Goal: Transaction & Acquisition: Purchase product/service

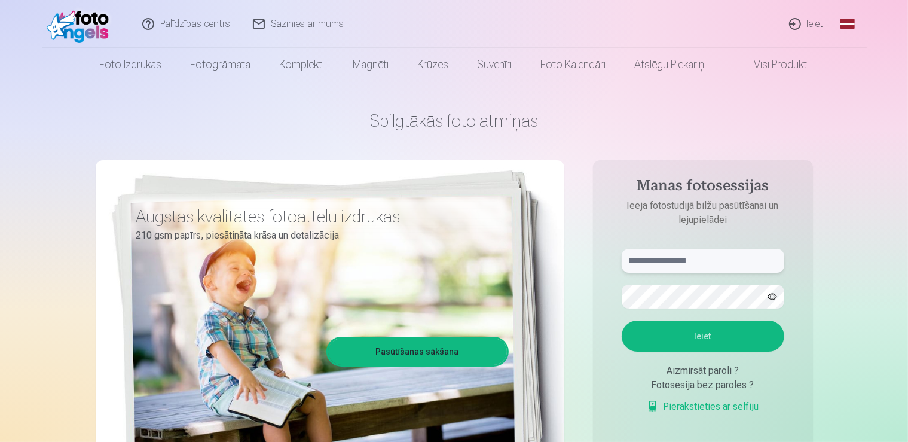
click at [646, 263] on input "text" at bounding box center [703, 261] width 163 height 24
type input "**********"
click at [678, 340] on button "Ieiet" at bounding box center [703, 336] width 163 height 31
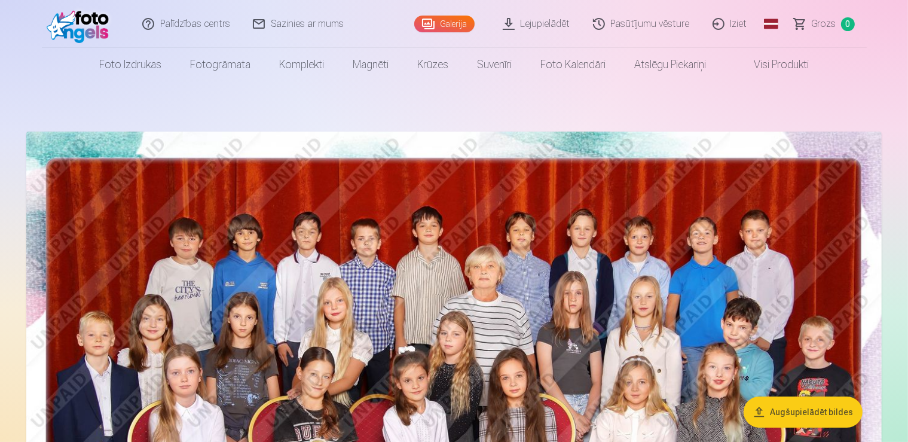
click at [544, 23] on link "Lejupielādēt" at bounding box center [537, 24] width 90 height 48
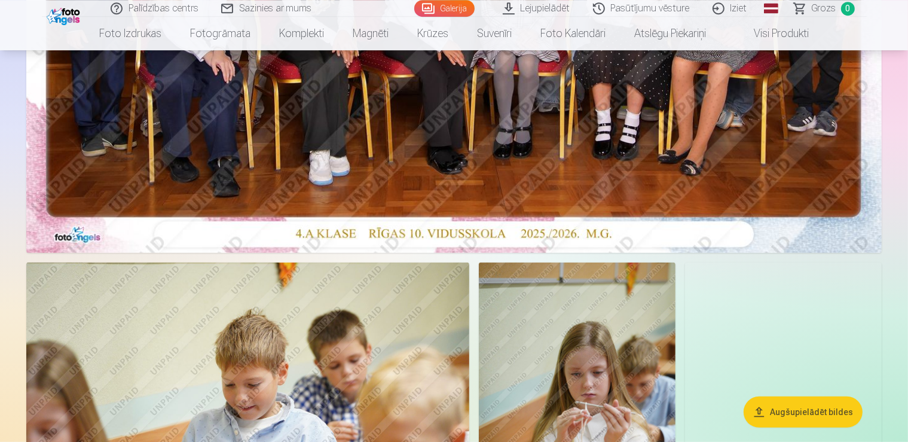
scroll to position [505, 0]
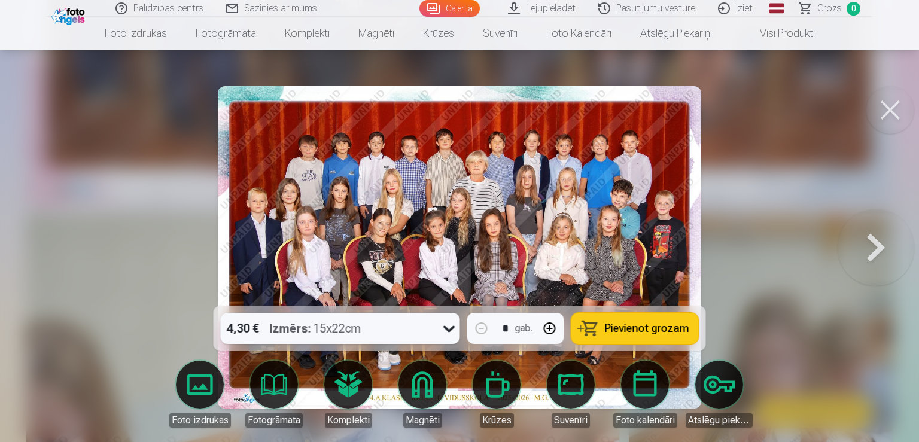
click at [449, 327] on icon at bounding box center [449, 328] width 19 height 19
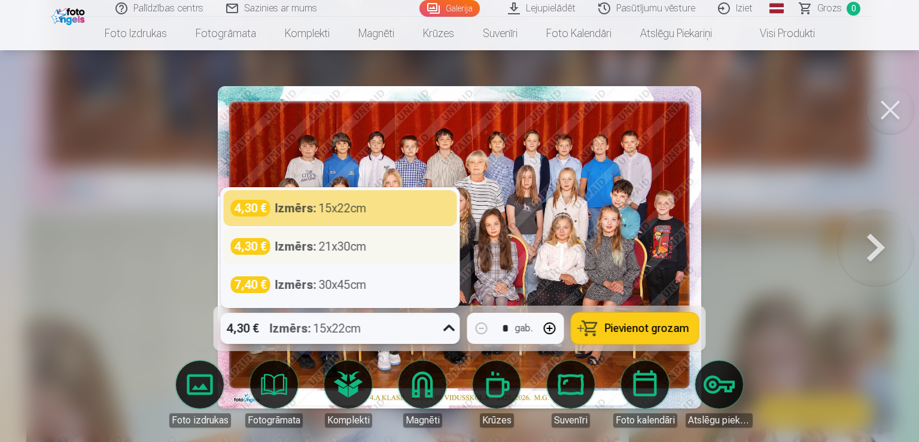
click at [306, 246] on strong "Izmērs :" at bounding box center [295, 246] width 41 height 17
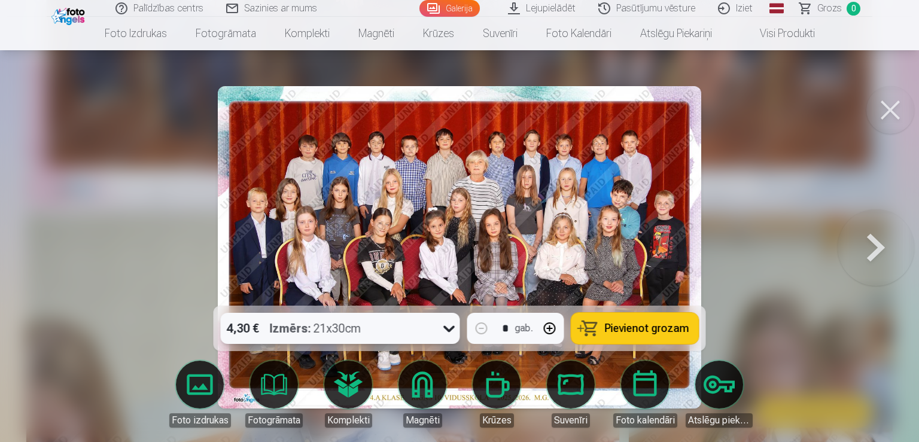
drag, startPoint x: 626, startPoint y: 328, endPoint x: 635, endPoint y: 340, distance: 15.3
click at [626, 328] on span "Pievienot grozam" at bounding box center [647, 328] width 84 height 11
click at [881, 244] on button at bounding box center [875, 247] width 77 height 93
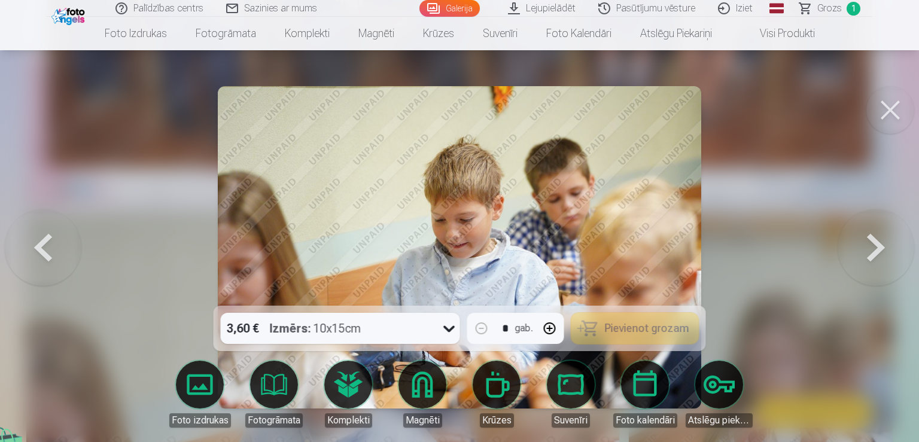
click at [881, 244] on button at bounding box center [875, 247] width 77 height 93
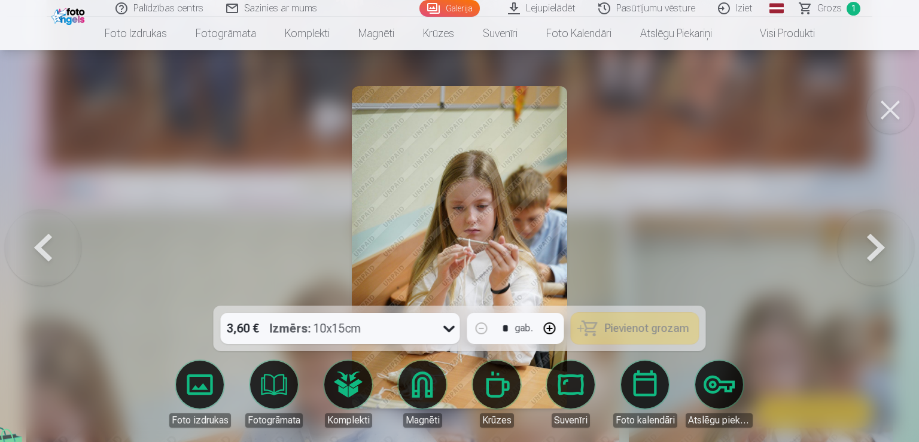
click at [881, 244] on button at bounding box center [875, 247] width 77 height 93
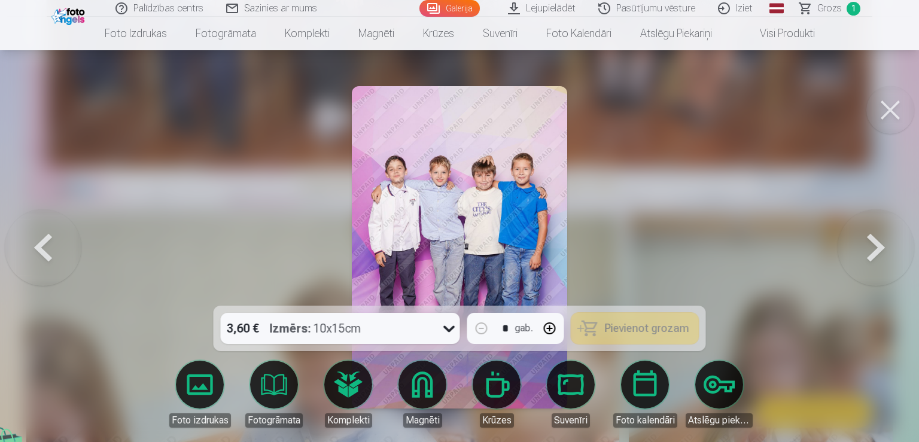
click at [444, 248] on img at bounding box center [459, 247] width 215 height 322
click at [511, 335] on div "* gab." at bounding box center [515, 328] width 97 height 31
click at [447, 328] on icon at bounding box center [449, 328] width 19 height 19
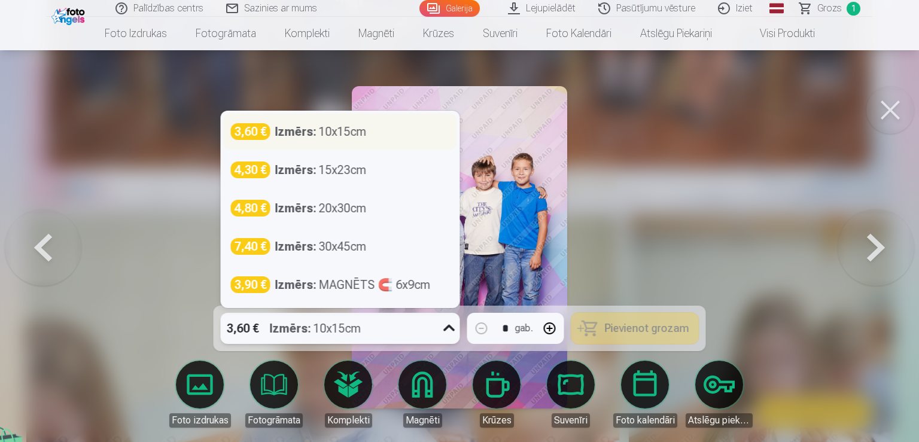
click at [360, 137] on div "Izmērs : 10x15cm" at bounding box center [320, 131] width 91 height 17
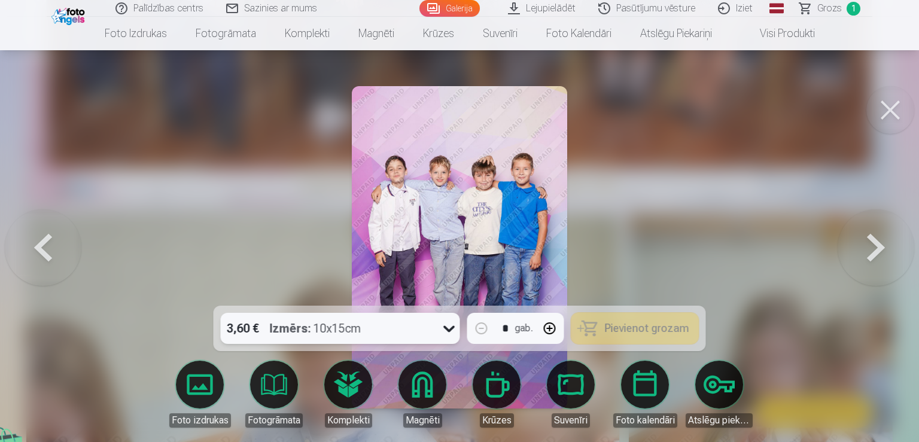
click at [444, 334] on icon at bounding box center [449, 328] width 19 height 19
click at [633, 252] on div at bounding box center [459, 221] width 919 height 442
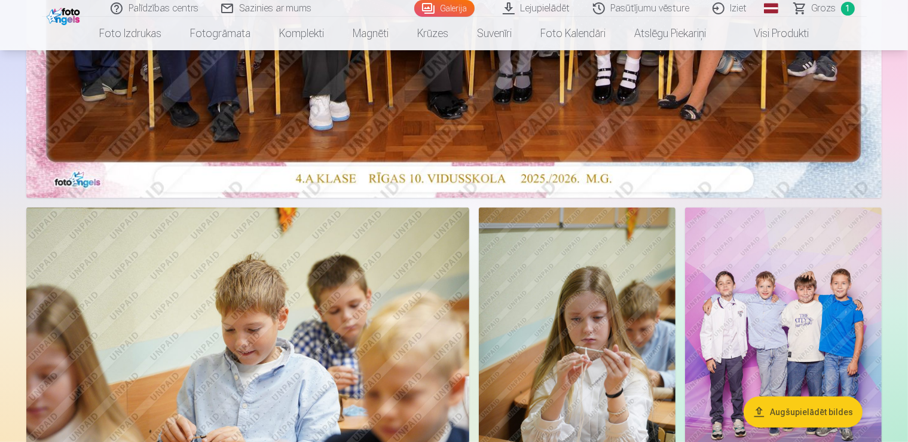
click at [463, 229] on img at bounding box center [247, 355] width 443 height 295
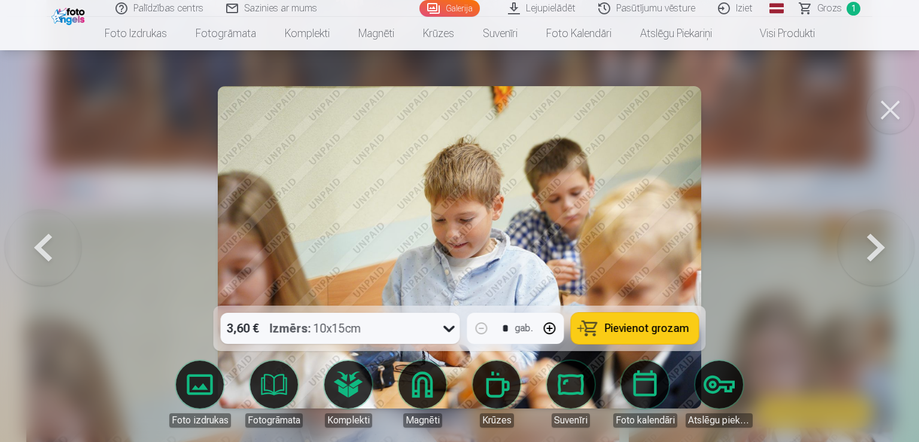
click at [865, 254] on button at bounding box center [875, 247] width 77 height 93
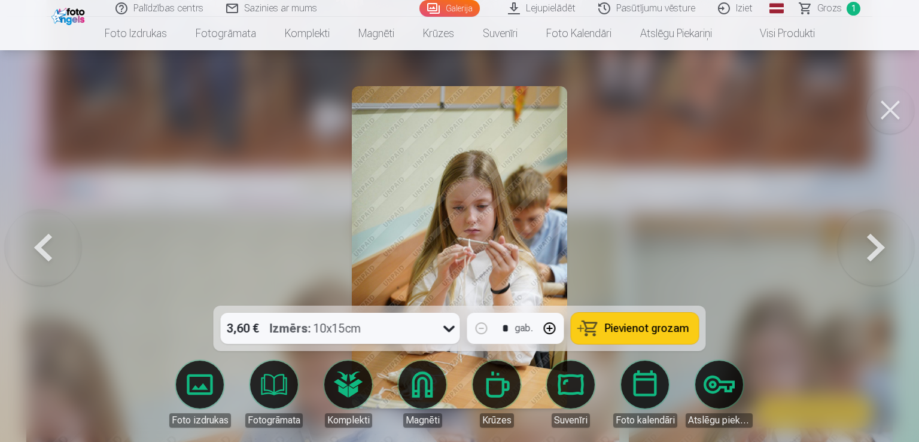
click at [875, 255] on button at bounding box center [875, 247] width 77 height 93
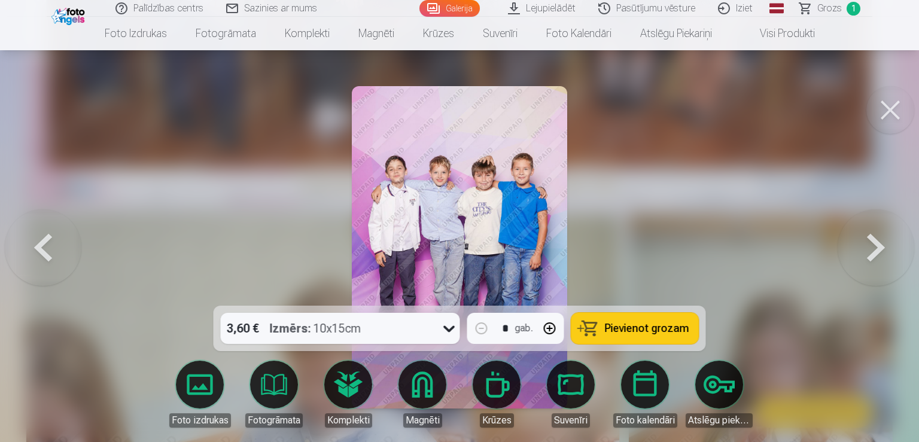
click at [639, 330] on span "Pievienot grozam" at bounding box center [647, 328] width 84 height 11
click at [874, 249] on button at bounding box center [875, 247] width 77 height 93
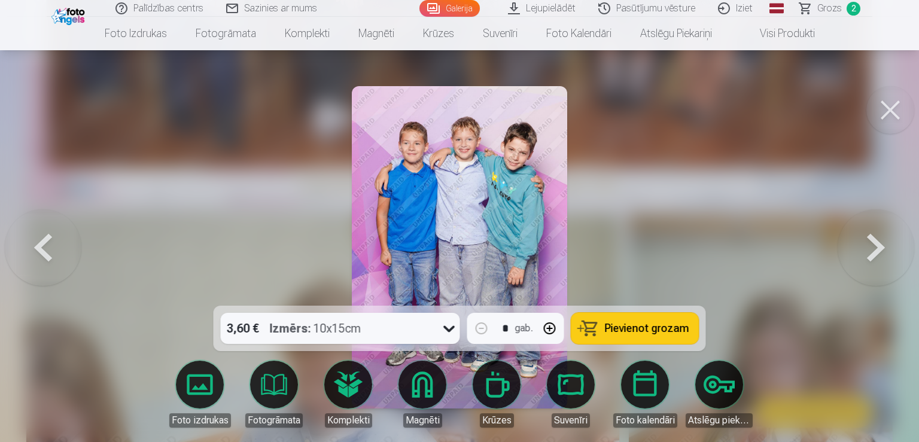
click at [667, 324] on span "Pievienot grozam" at bounding box center [647, 328] width 84 height 11
click at [867, 255] on button at bounding box center [875, 247] width 77 height 93
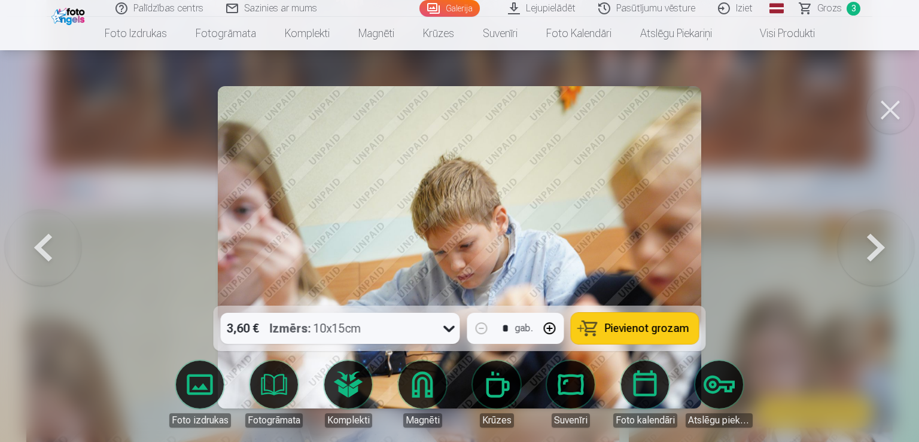
click at [867, 255] on button at bounding box center [875, 247] width 77 height 93
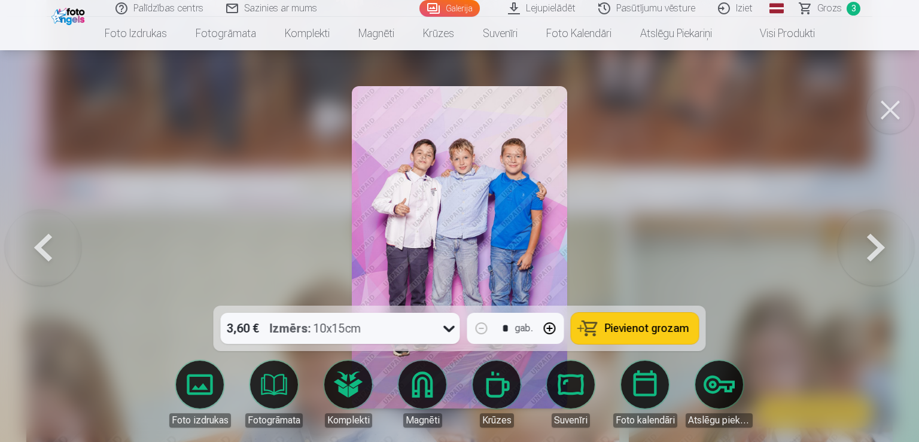
click at [633, 328] on span "Pievienot grozam" at bounding box center [647, 328] width 84 height 11
click at [862, 260] on button at bounding box center [875, 247] width 77 height 93
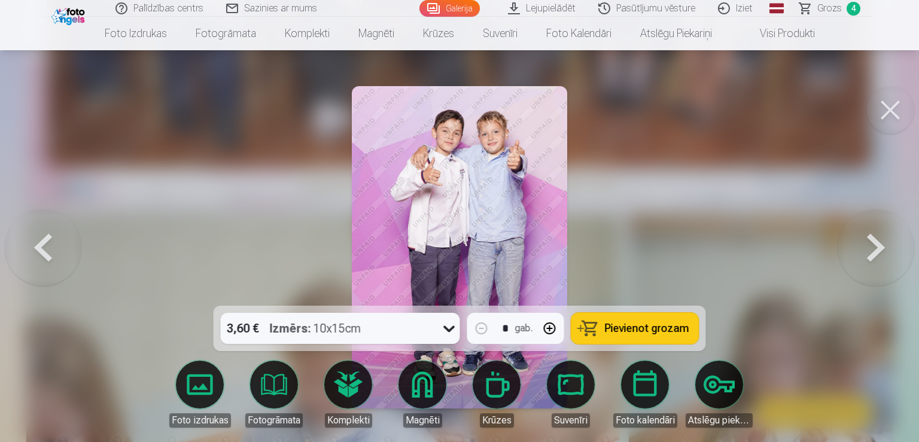
click at [634, 329] on span "Pievienot grozam" at bounding box center [647, 328] width 84 height 11
click at [842, 258] on button at bounding box center [875, 247] width 77 height 93
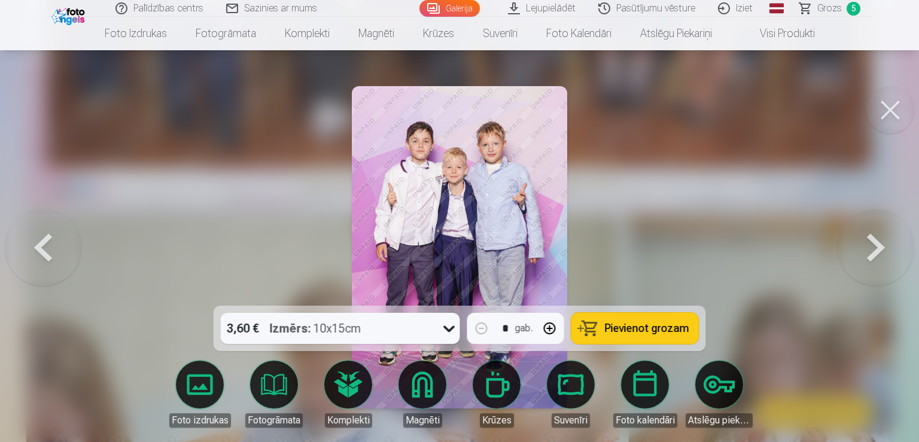
click at [652, 331] on span "Pievienot grozam" at bounding box center [647, 328] width 84 height 11
click at [880, 257] on button at bounding box center [875, 247] width 77 height 93
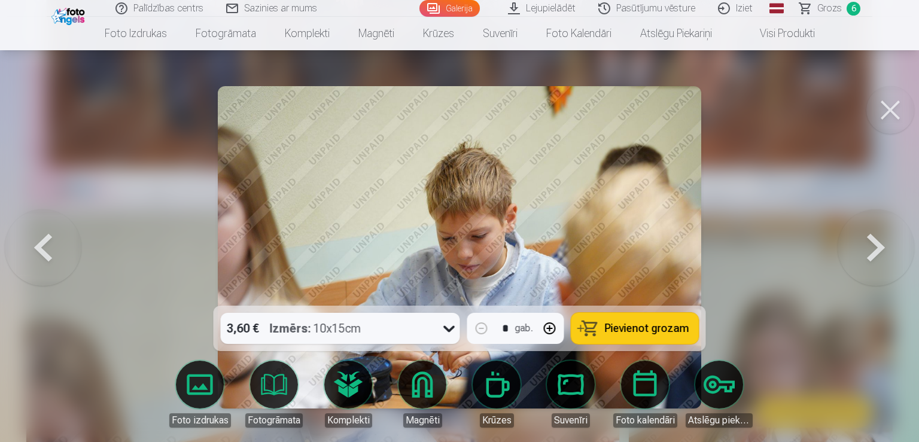
click at [880, 261] on button at bounding box center [875, 247] width 77 height 93
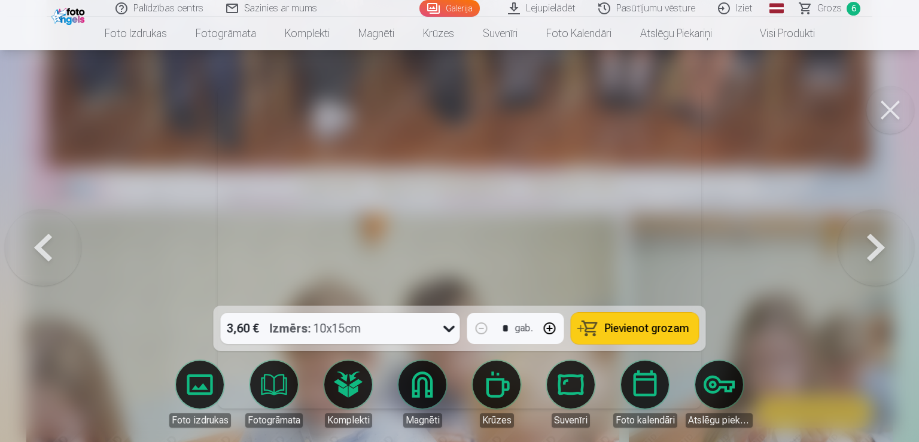
click at [880, 261] on button at bounding box center [875, 247] width 77 height 93
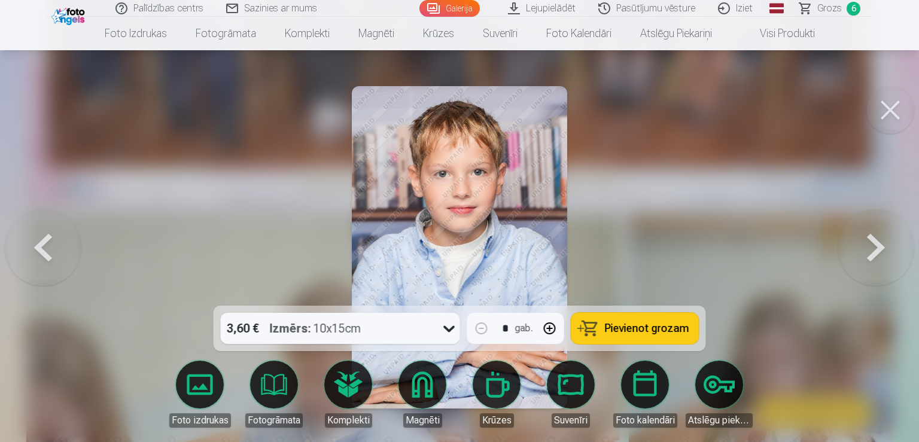
click at [880, 261] on button at bounding box center [875, 247] width 77 height 93
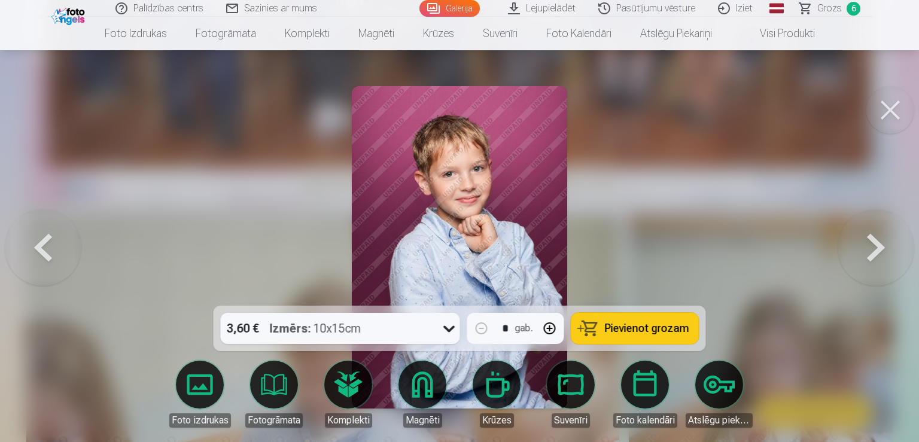
click at [658, 330] on span "Pievienot grozam" at bounding box center [647, 328] width 84 height 11
click at [862, 257] on button at bounding box center [875, 247] width 77 height 93
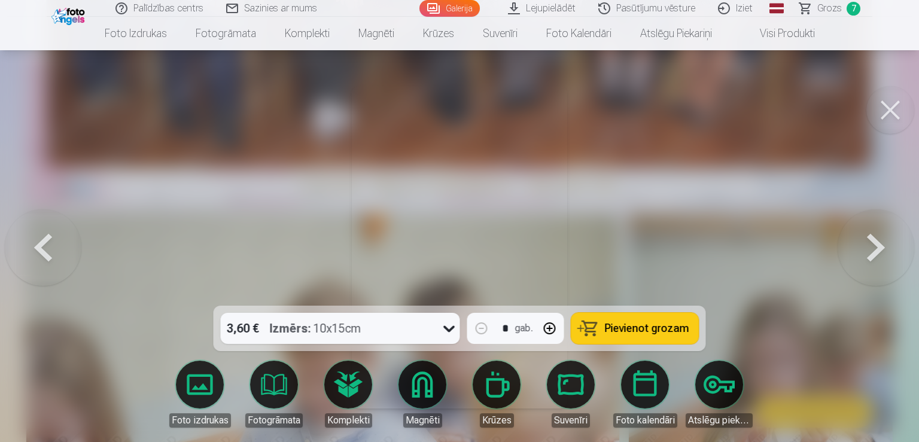
click at [869, 255] on button at bounding box center [875, 247] width 77 height 93
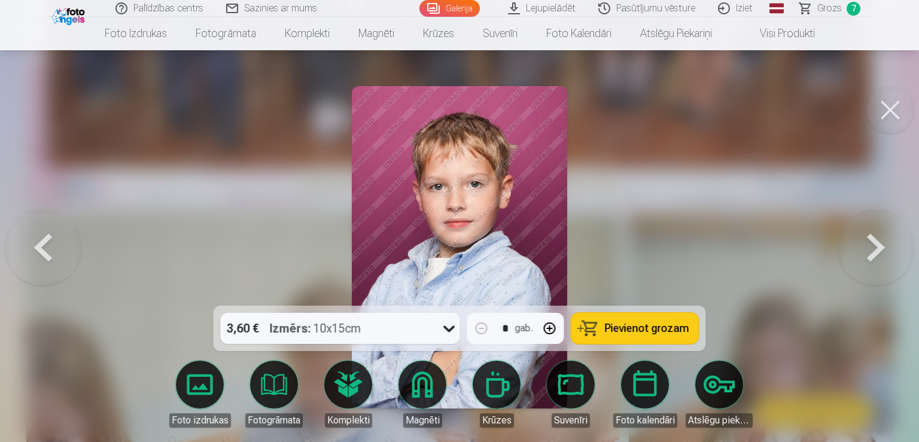
click at [636, 324] on span "Pievienot grozam" at bounding box center [647, 328] width 84 height 11
click at [874, 261] on button at bounding box center [875, 247] width 77 height 93
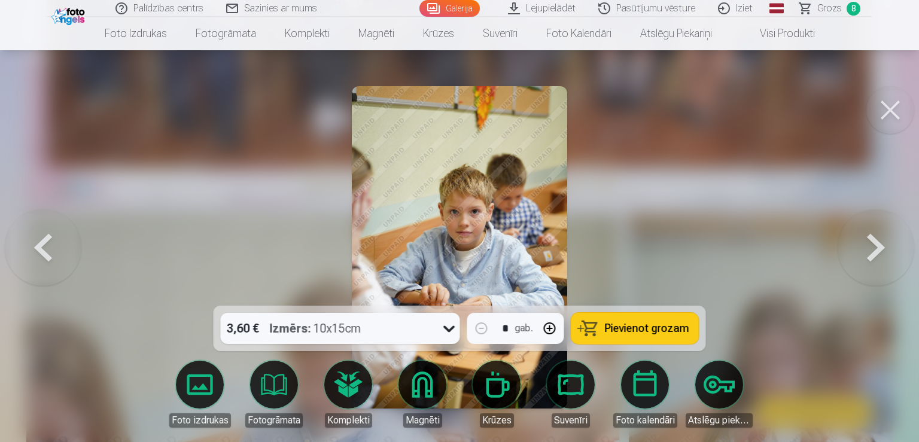
click at [874, 262] on button at bounding box center [875, 247] width 77 height 93
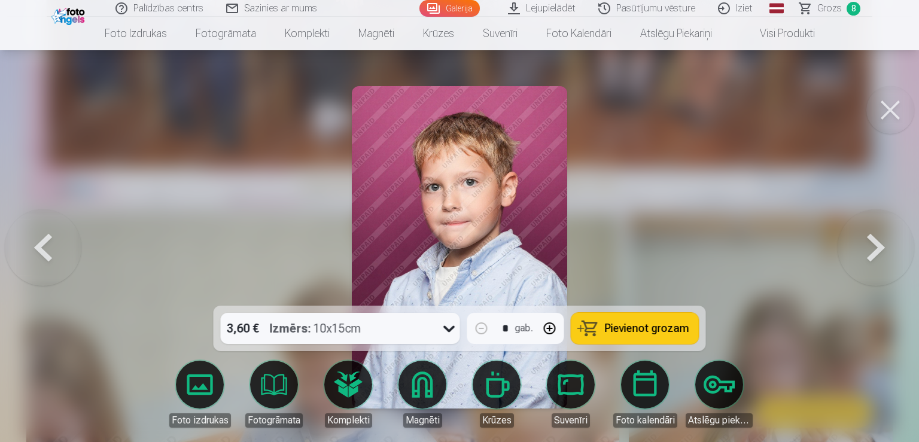
click at [874, 262] on button at bounding box center [875, 247] width 77 height 93
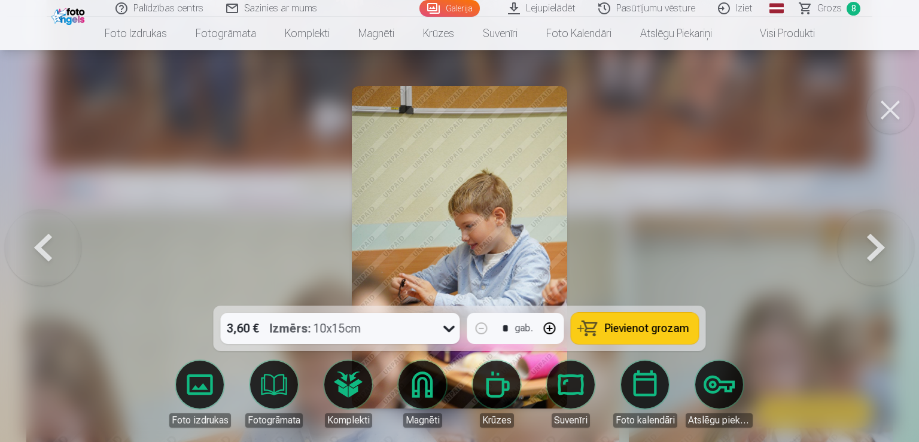
click at [874, 262] on button at bounding box center [875, 247] width 77 height 93
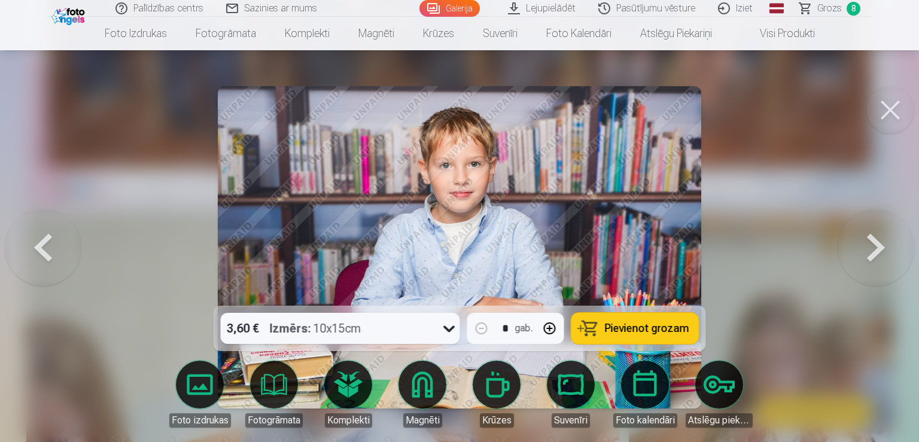
click at [874, 262] on button at bounding box center [875, 247] width 77 height 93
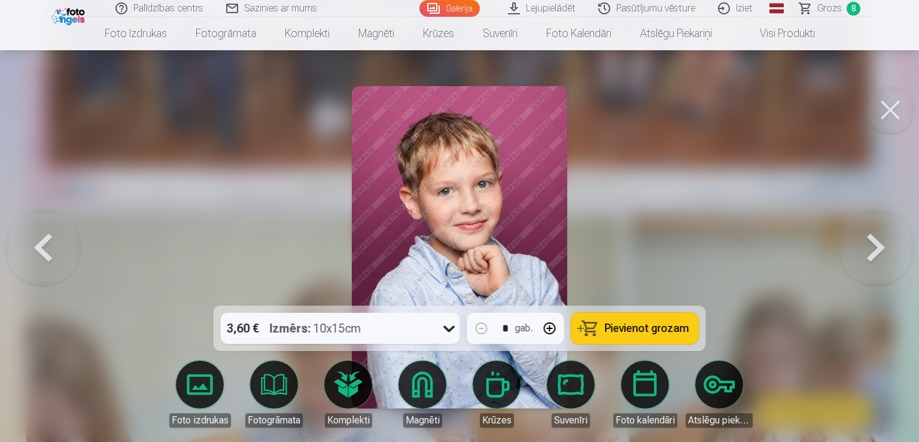
click at [627, 324] on span "Pievienot grozam" at bounding box center [647, 328] width 84 height 11
click at [870, 260] on button at bounding box center [875, 247] width 77 height 93
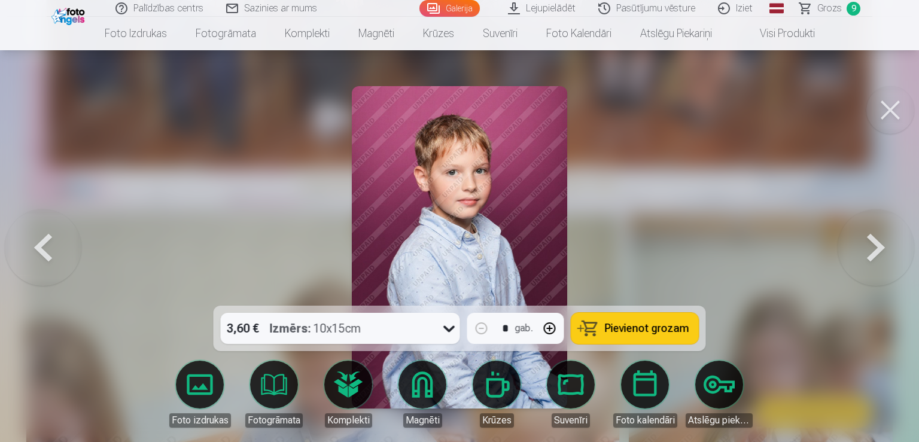
click at [870, 264] on button at bounding box center [875, 247] width 77 height 93
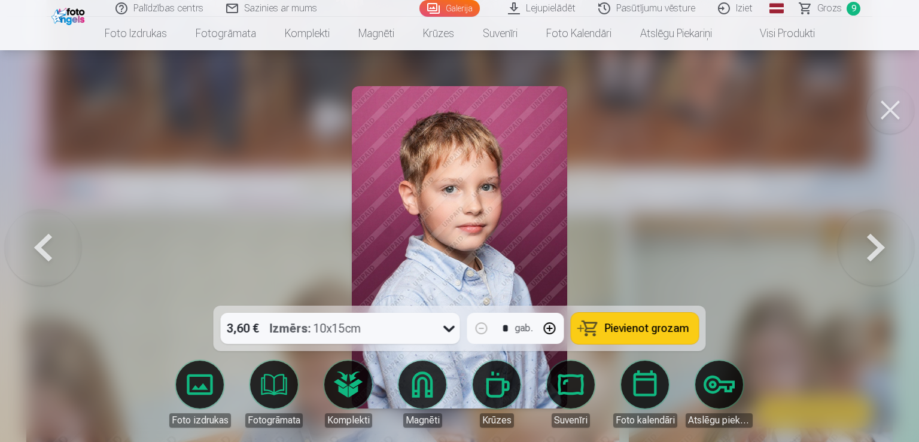
click at [870, 264] on button at bounding box center [875, 247] width 77 height 93
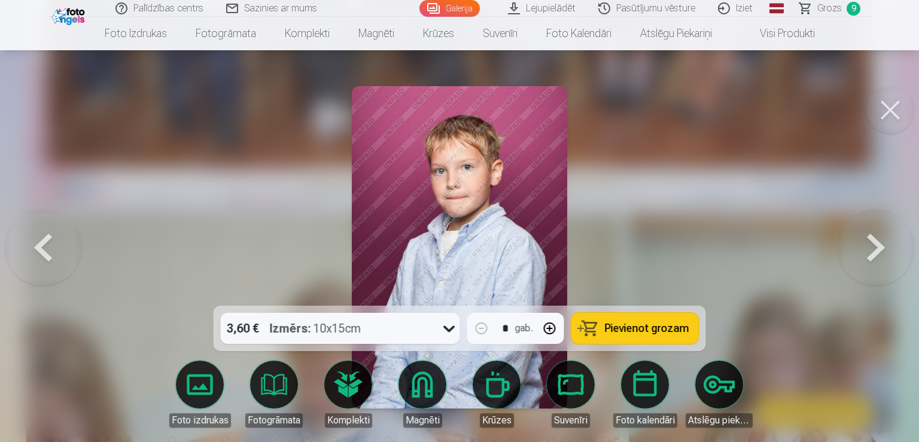
click at [870, 264] on button at bounding box center [875, 247] width 77 height 93
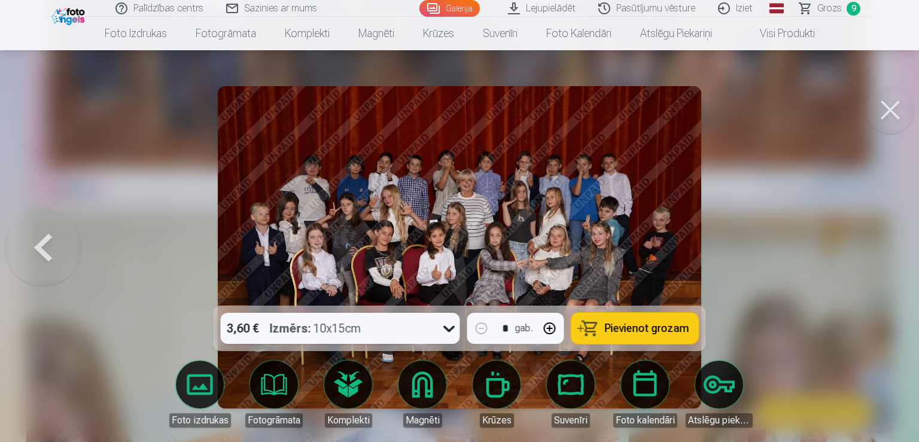
click at [891, 115] on button at bounding box center [890, 110] width 48 height 48
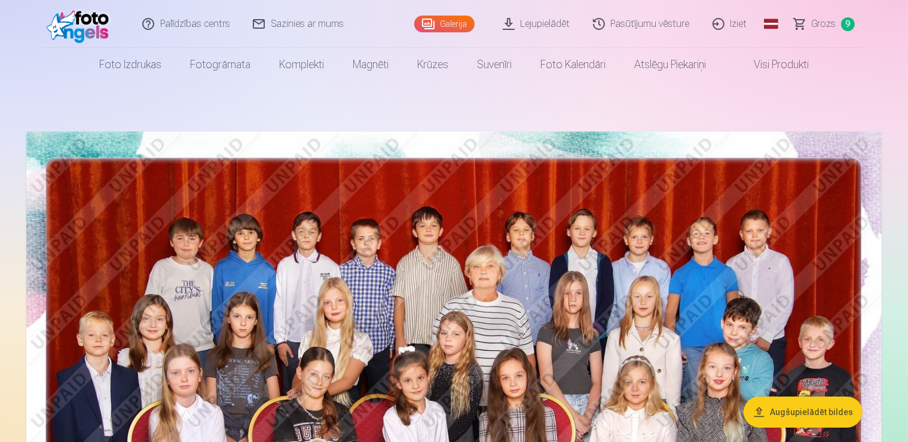
click at [818, 20] on span "Grozs" at bounding box center [824, 24] width 25 height 14
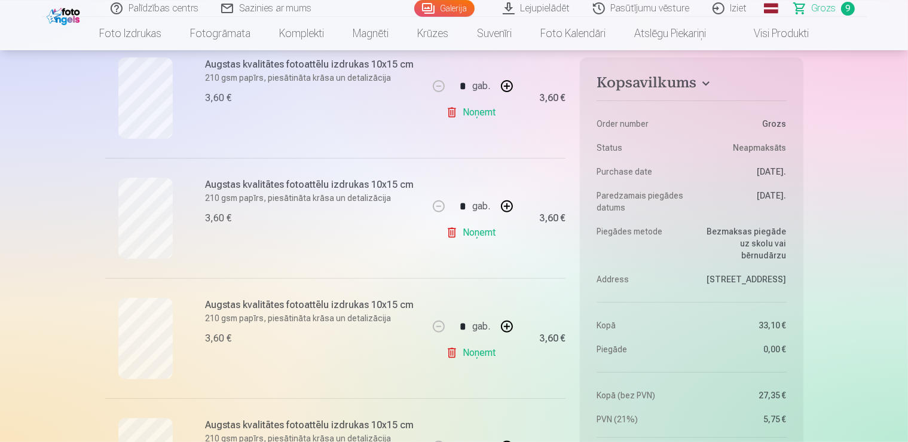
scroll to position [379, 0]
click at [467, 351] on link "Noņemt" at bounding box center [473, 351] width 54 height 24
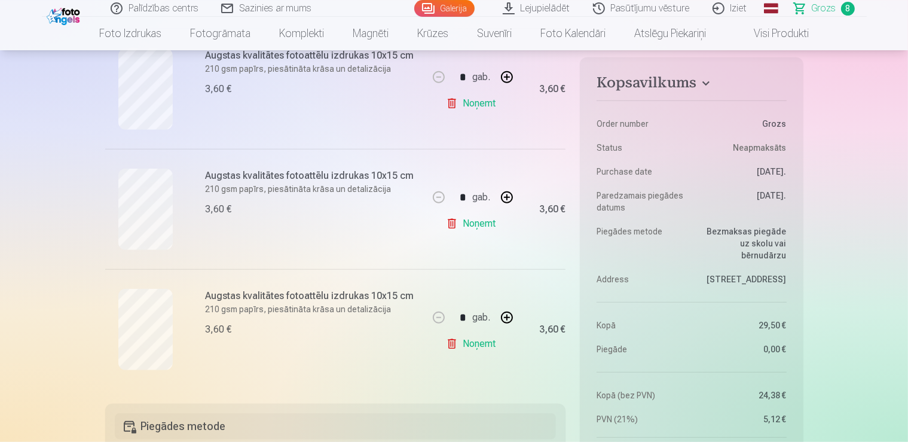
scroll to position [884, 0]
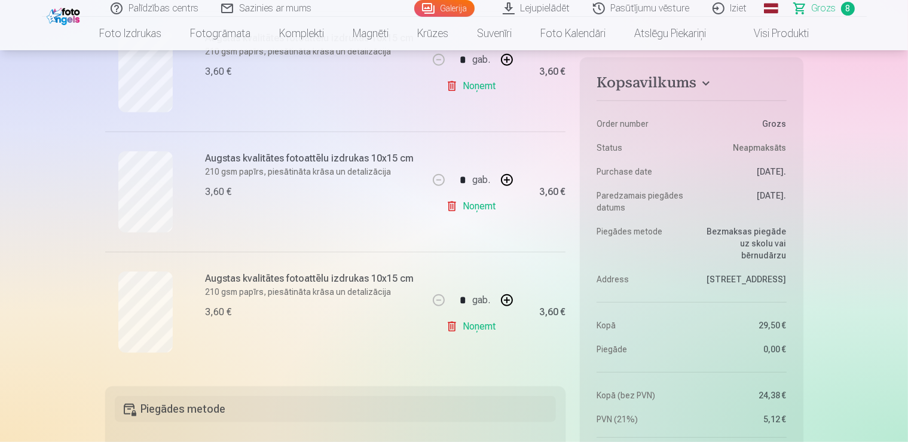
click at [483, 327] on link "Noņemt" at bounding box center [473, 327] width 54 height 24
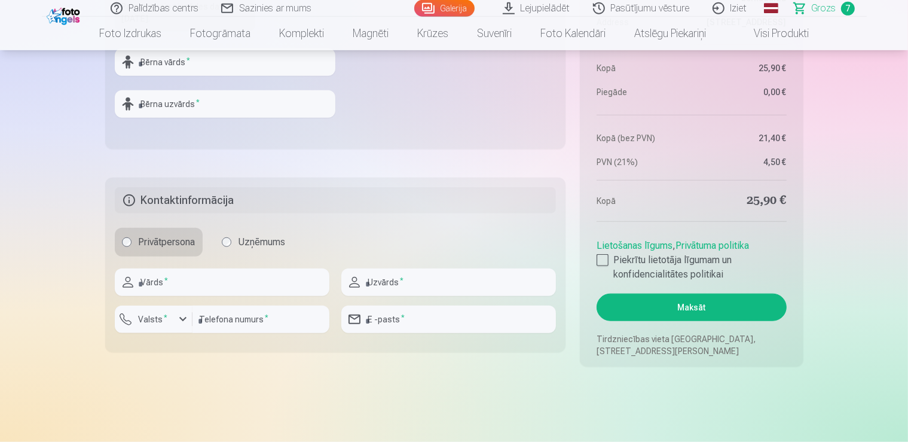
scroll to position [1326, 0]
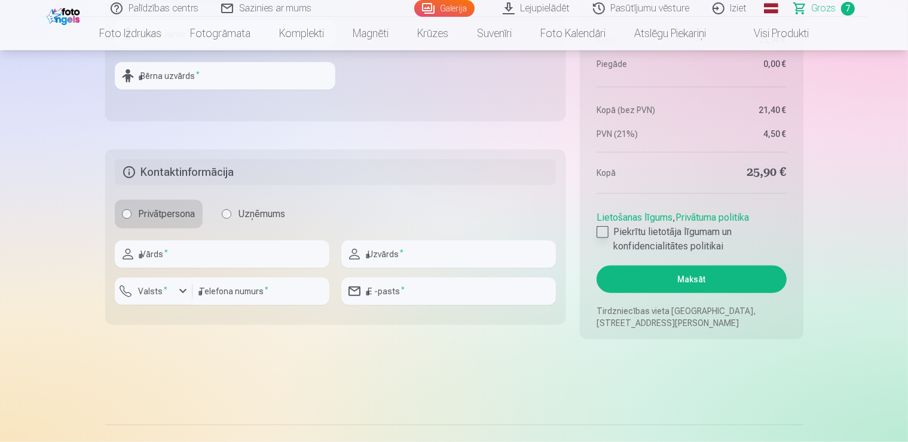
click at [602, 230] on div at bounding box center [603, 232] width 12 height 12
click at [192, 252] on input "text" at bounding box center [222, 254] width 215 height 28
type input "******"
click at [379, 253] on input "text" at bounding box center [448, 254] width 215 height 28
type input "**********"
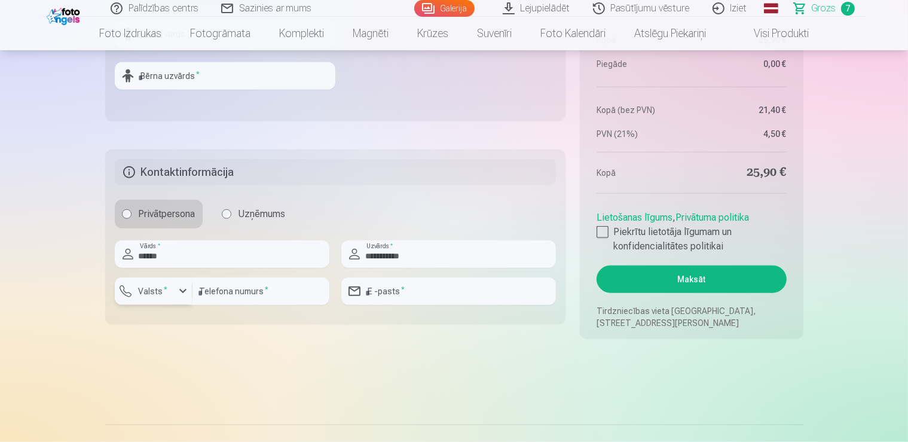
click at [172, 291] on div "button" at bounding box center [157, 293] width 36 height 12
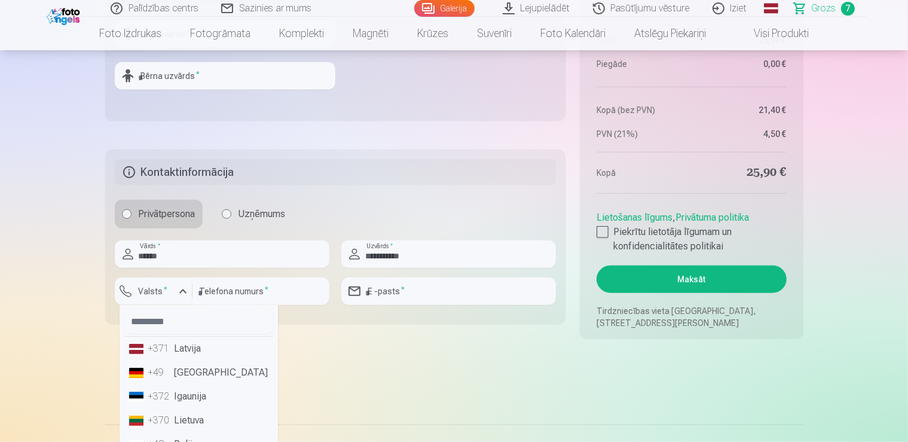
click at [202, 352] on li "+371 Latvija" at bounding box center [198, 349] width 149 height 24
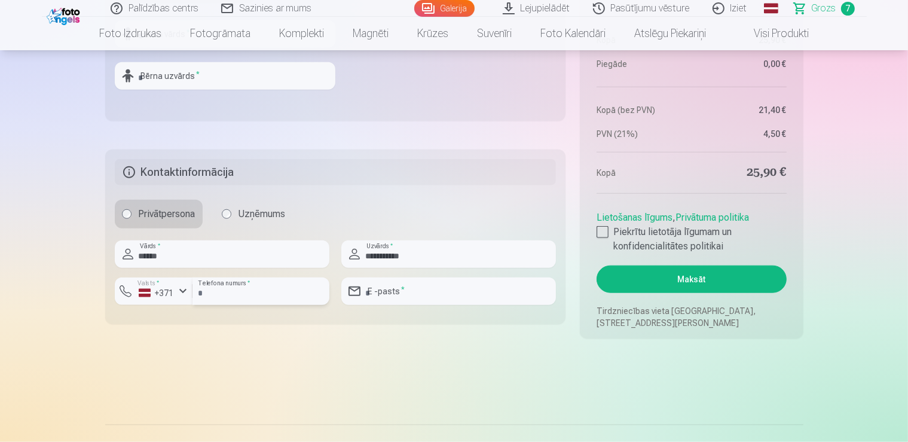
click at [213, 293] on input "number" at bounding box center [261, 291] width 137 height 28
type input "********"
click at [365, 292] on input "email" at bounding box center [448, 291] width 215 height 28
type input "**********"
click at [673, 274] on button "Maksāt" at bounding box center [692, 280] width 190 height 28
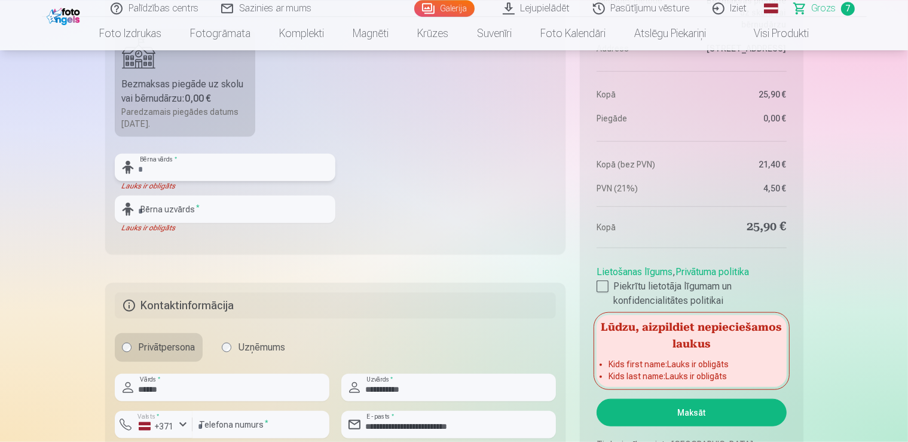
scroll to position [1073, 0]
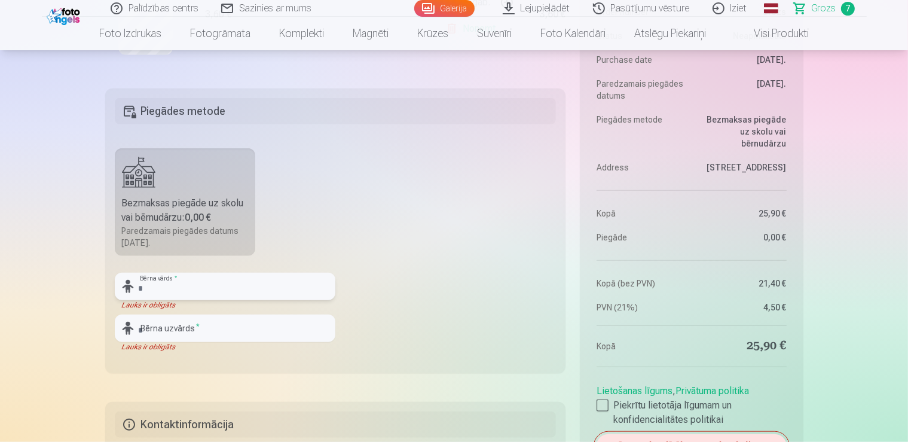
click at [149, 285] on input "text" at bounding box center [225, 287] width 221 height 28
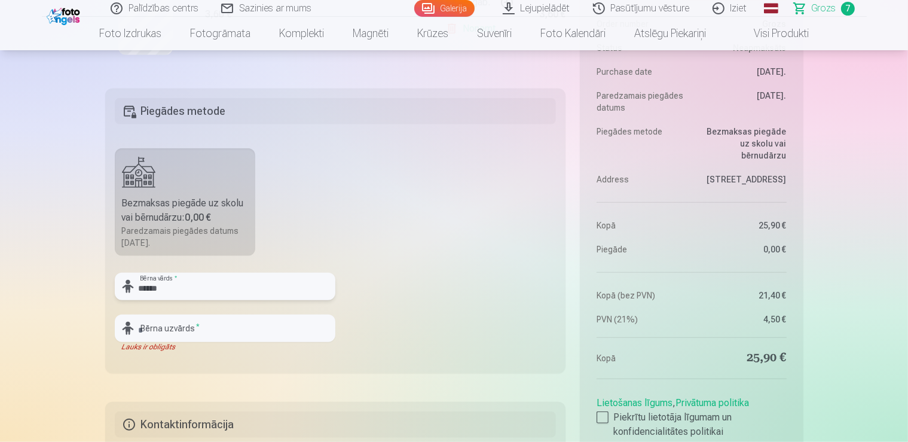
type input "******"
click at [154, 322] on input "text" at bounding box center [225, 329] width 221 height 28
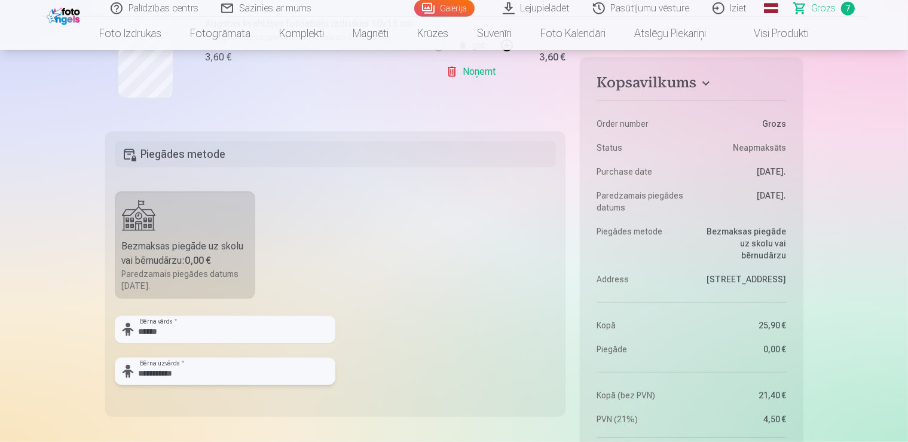
scroll to position [947, 0]
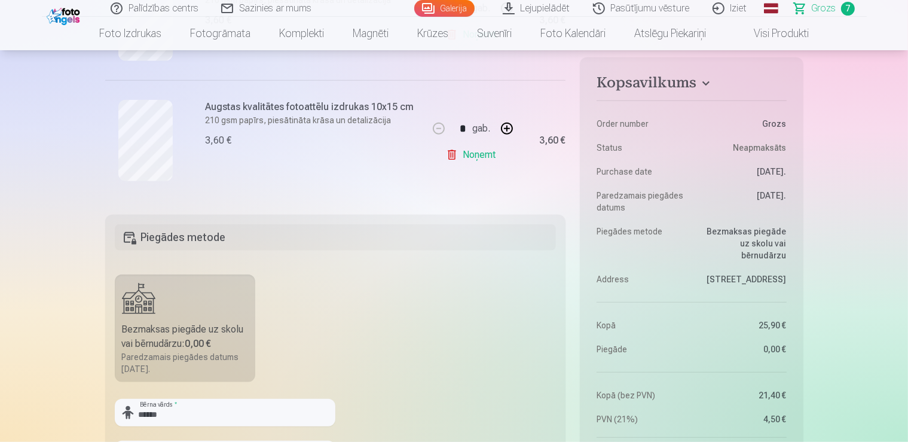
type input "**********"
click at [183, 240] on h5 "Piegādes metode" at bounding box center [336, 237] width 442 height 26
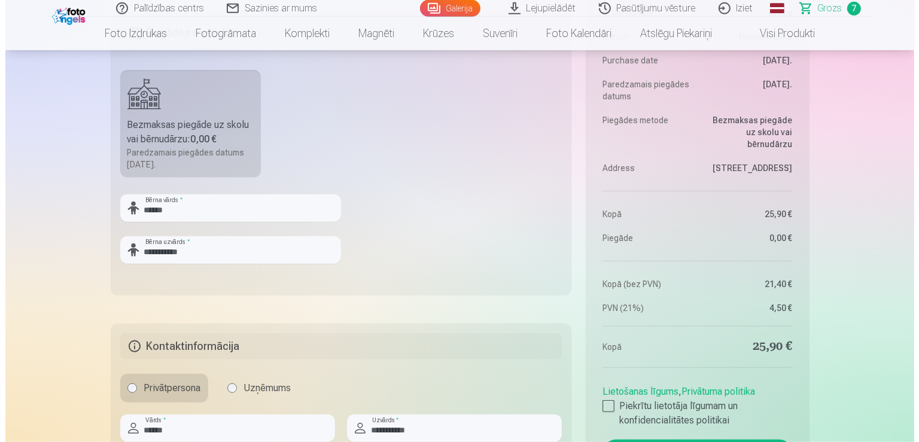
scroll to position [1263, 0]
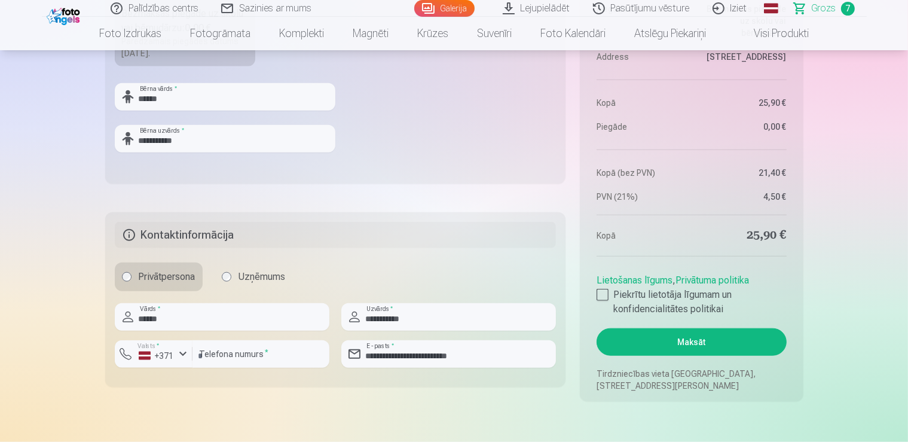
click at [706, 342] on button "Maksāt" at bounding box center [692, 342] width 190 height 28
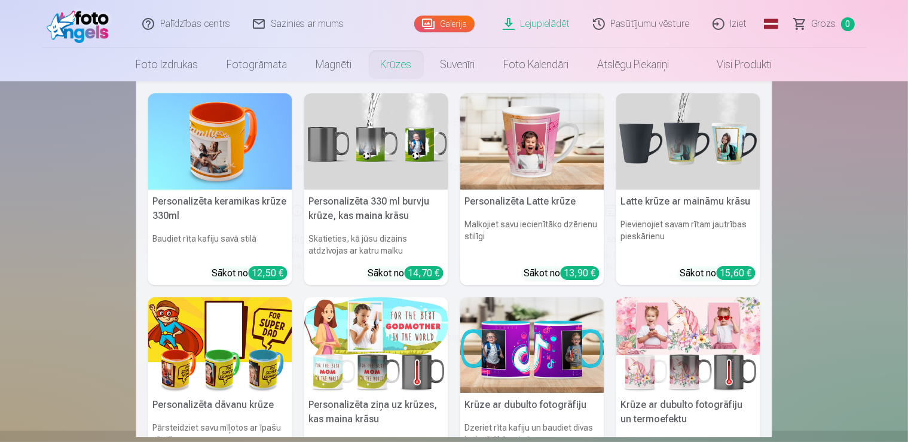
scroll to position [261, 0]
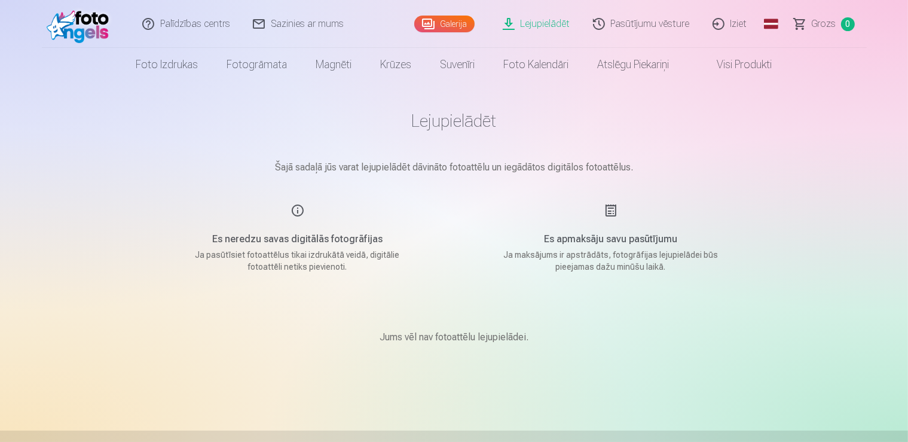
click at [434, 27] on link "Galerija" at bounding box center [444, 24] width 60 height 17
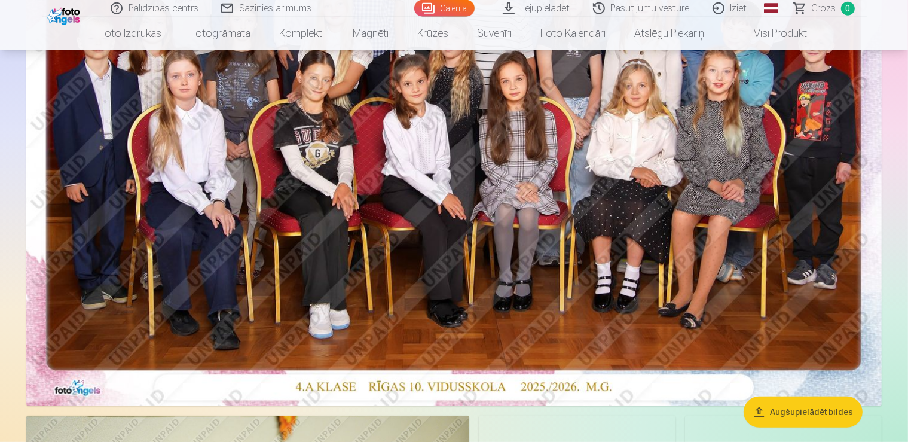
scroll to position [316, 0]
